Goal: Find specific page/section: Find specific page/section

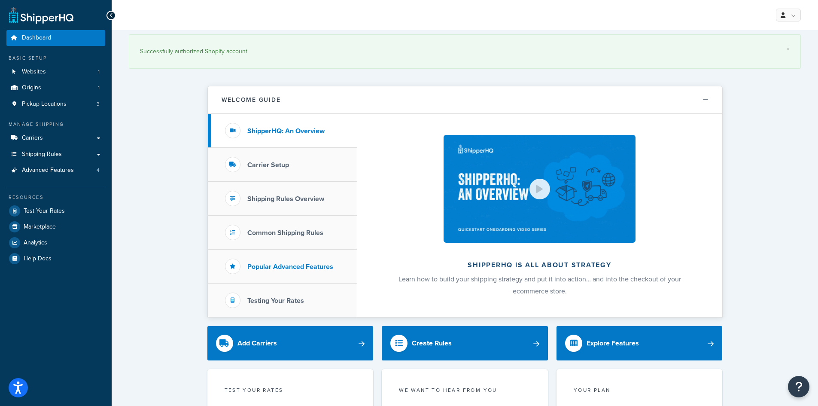
click at [286, 268] on h3 "Popular Advanced Features" at bounding box center [290, 267] width 86 height 8
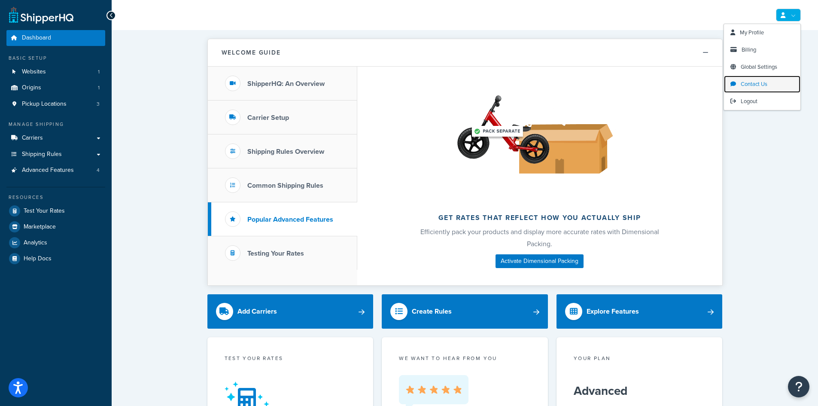
click at [749, 86] on span "Contact Us" at bounding box center [754, 84] width 27 height 8
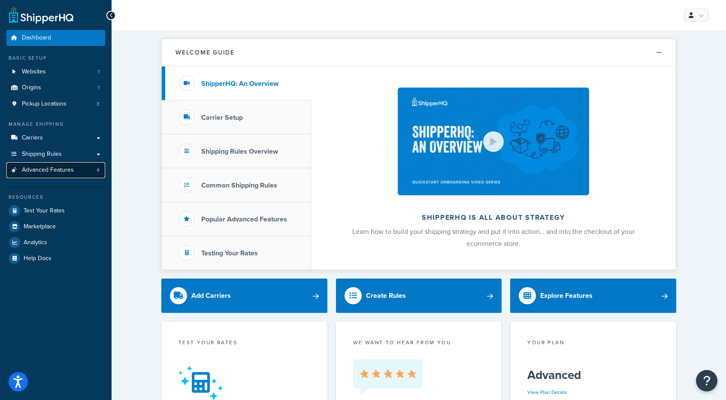
click at [39, 167] on span "Advanced Features" at bounding box center [48, 170] width 52 height 7
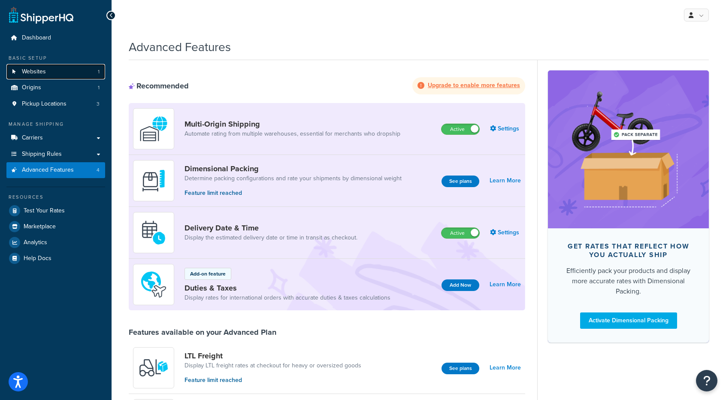
click at [40, 70] on span "Websites" at bounding box center [34, 71] width 24 height 7
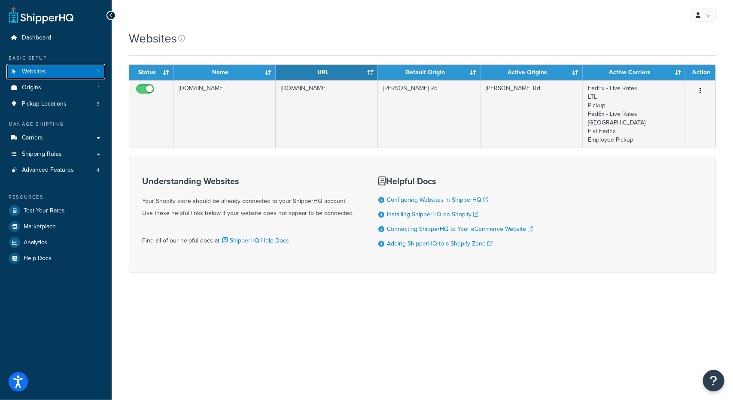
click at [36, 68] on span "Websites" at bounding box center [34, 71] width 24 height 7
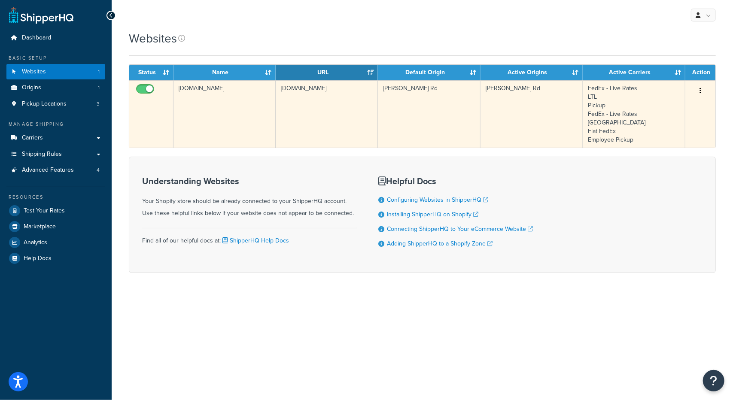
click at [386, 90] on td "[PERSON_NAME] Rd" at bounding box center [429, 113] width 103 height 67
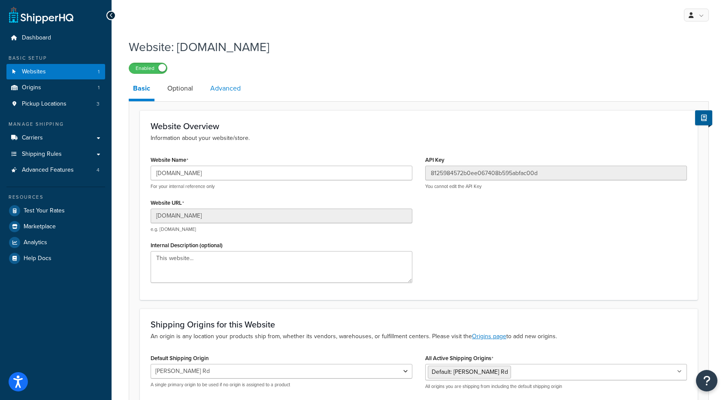
click at [225, 91] on link "Advanced" at bounding box center [225, 88] width 39 height 21
